Goal: Task Accomplishment & Management: Use online tool/utility

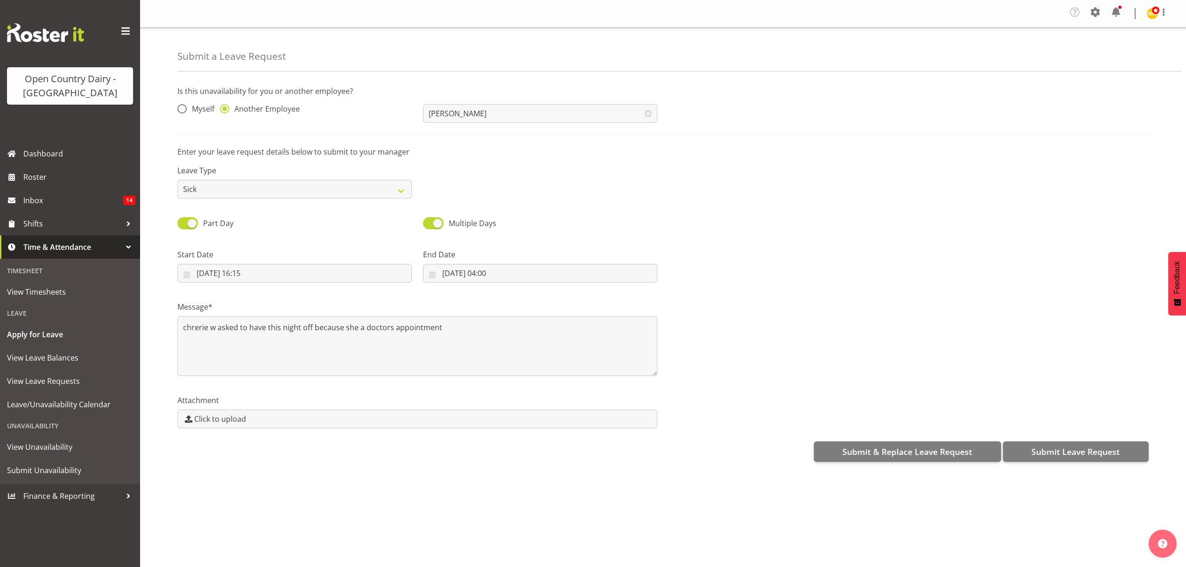
select select "Sick"
click at [59, 183] on span "Roster" at bounding box center [79, 177] width 112 height 14
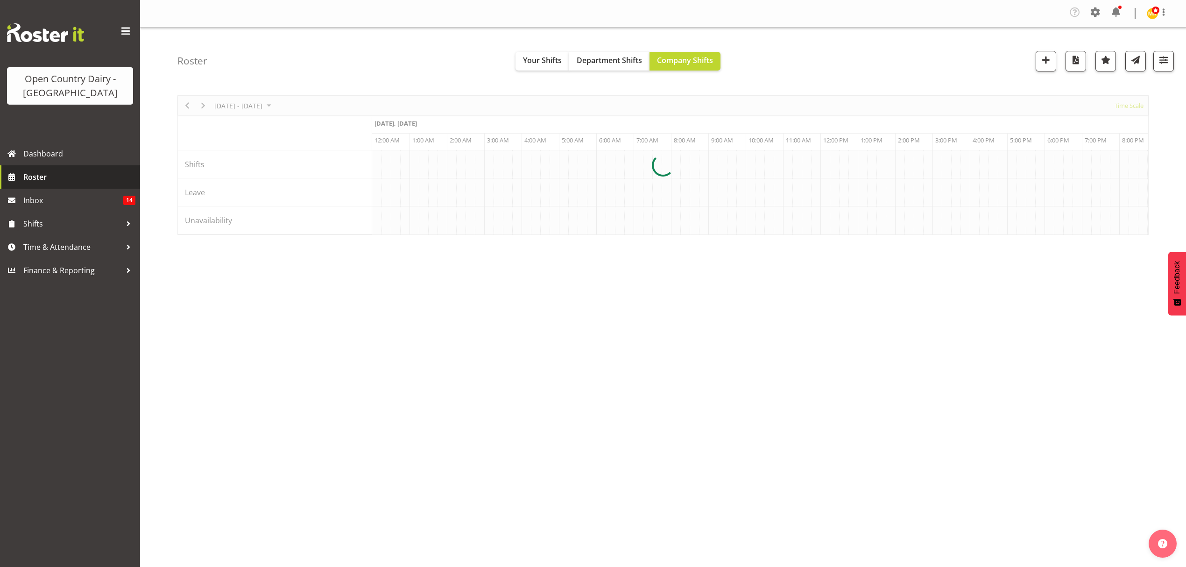
scroll to position [0, 1794]
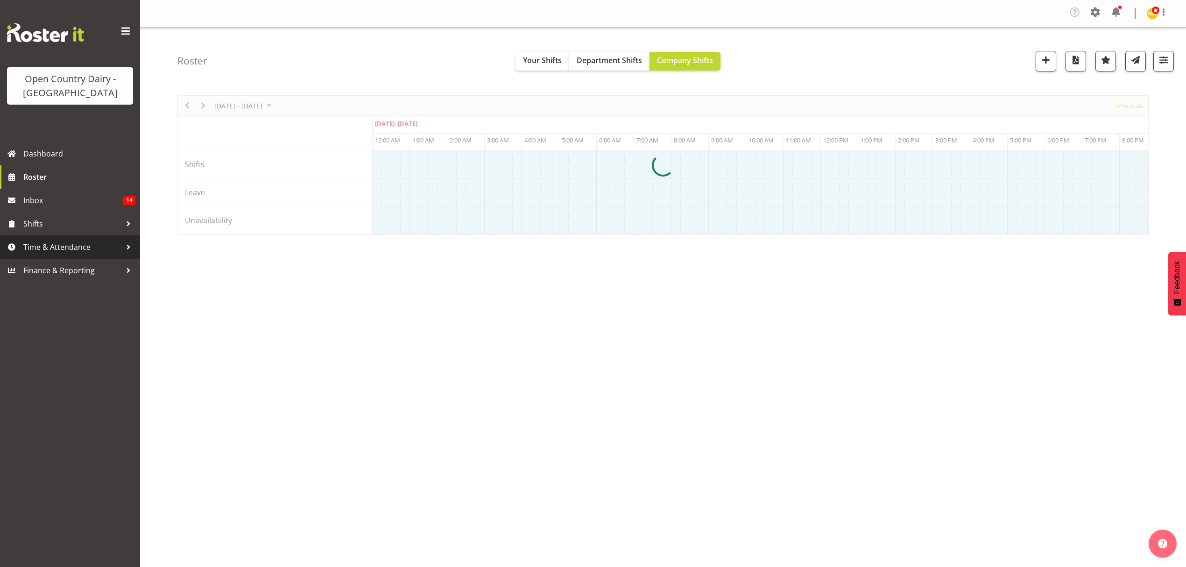
click at [65, 244] on span "Time & Attendance" at bounding box center [72, 247] width 98 height 14
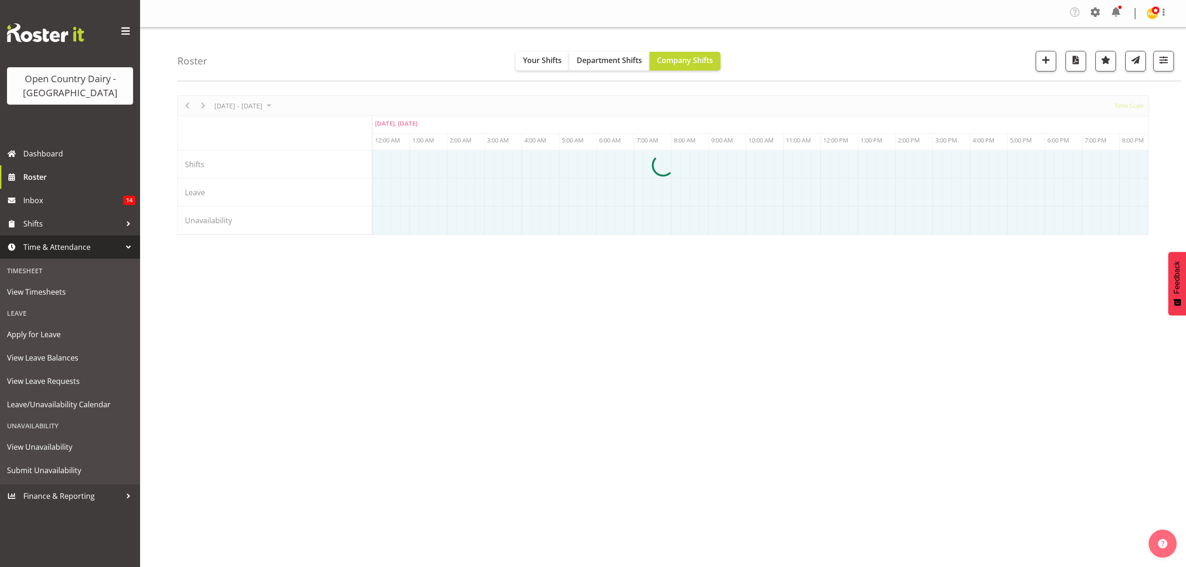
click at [60, 290] on span "View Timesheets" at bounding box center [70, 292] width 126 height 14
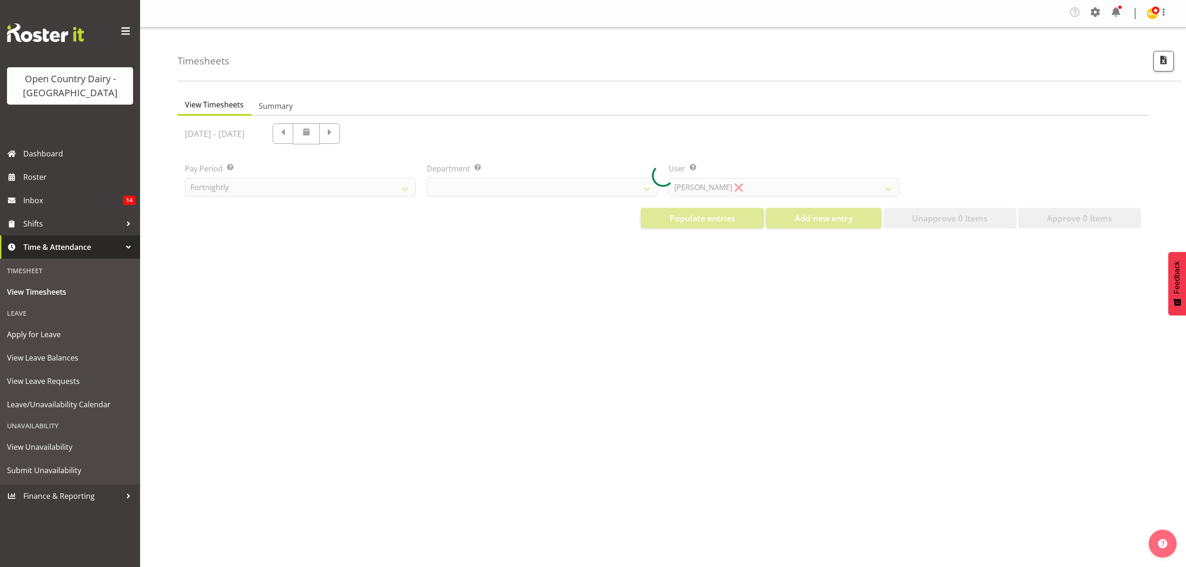
select select "699"
select select "8449"
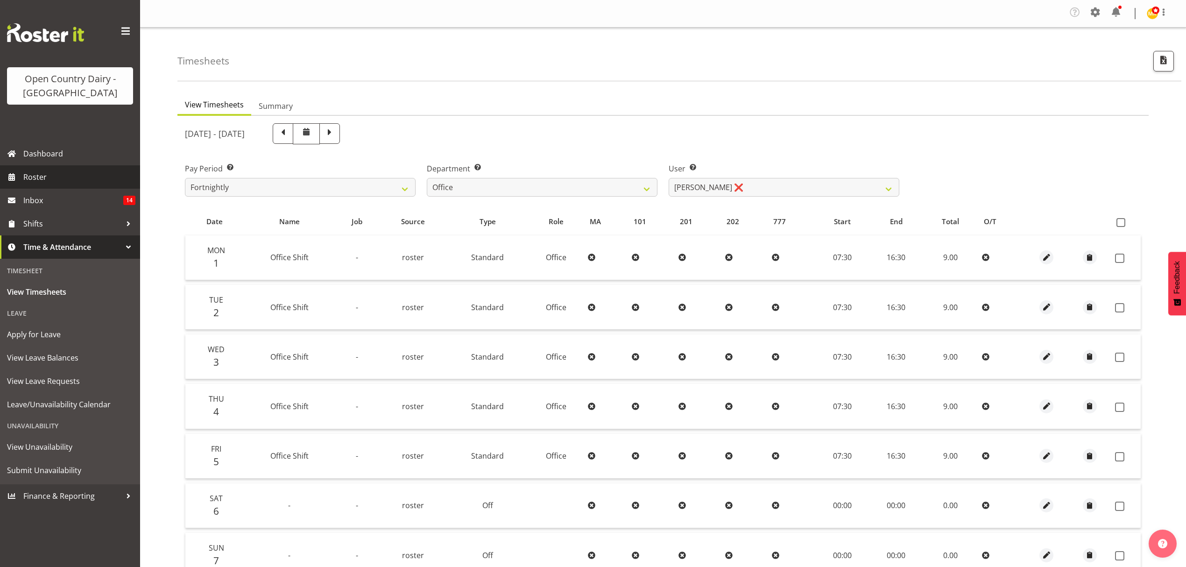
click at [48, 181] on span "Roster" at bounding box center [79, 177] width 112 height 14
